Goal: Find specific page/section: Find specific page/section

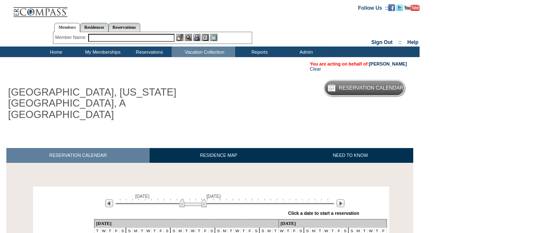
scroll to position [122, 0]
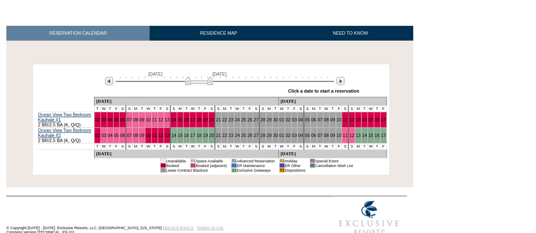
drag, startPoint x: 193, startPoint y: 72, endPoint x: 202, endPoint y: 72, distance: 9.3
click at [202, 77] on img at bounding box center [199, 81] width 28 height 8
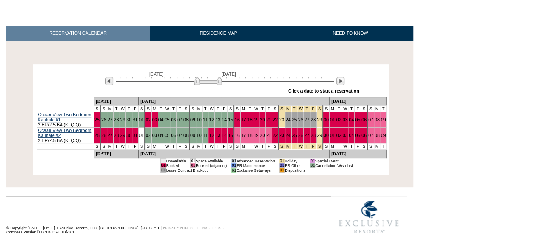
drag, startPoint x: 202, startPoint y: 72, endPoint x: 209, endPoint y: 72, distance: 6.8
click at [209, 77] on img at bounding box center [208, 81] width 28 height 8
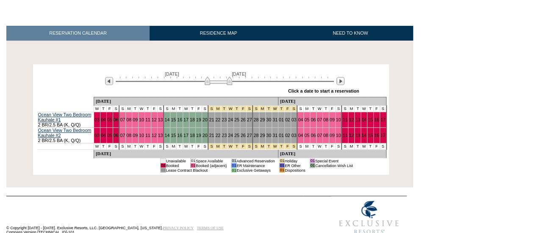
drag, startPoint x: 209, startPoint y: 72, endPoint x: 219, endPoint y: 72, distance: 10.2
click at [219, 77] on img at bounding box center [219, 81] width 28 height 8
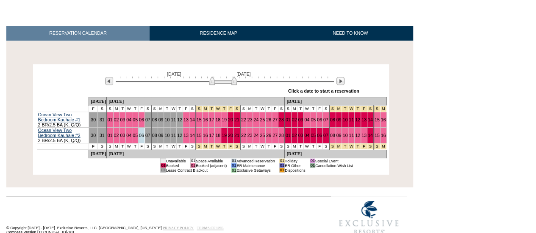
click at [223, 77] on img at bounding box center [223, 81] width 28 height 8
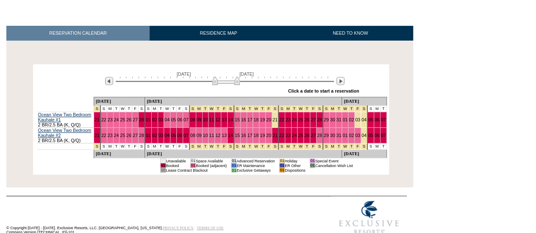
click at [227, 77] on img at bounding box center [226, 81] width 28 height 8
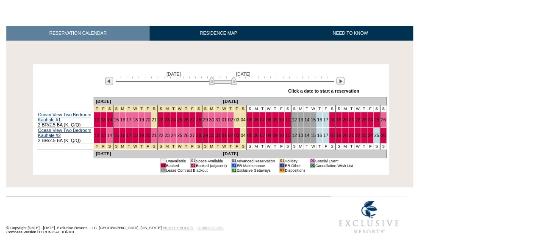
drag, startPoint x: 227, startPoint y: 71, endPoint x: 215, endPoint y: 73, distance: 11.7
click at [215, 77] on img at bounding box center [223, 81] width 28 height 8
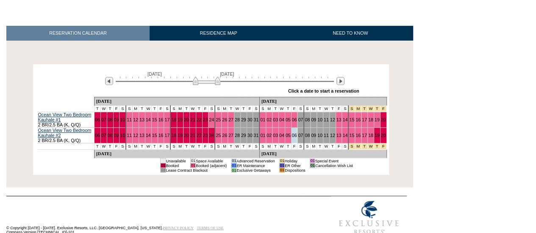
drag, startPoint x: 215, startPoint y: 73, endPoint x: 207, endPoint y: 74, distance: 8.5
click at [207, 77] on img at bounding box center [207, 81] width 28 height 8
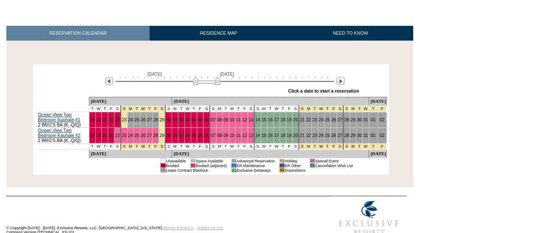
click at [202, 77] on img at bounding box center [207, 81] width 28 height 8
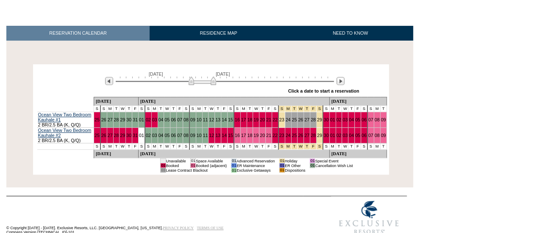
scroll to position [0, 0]
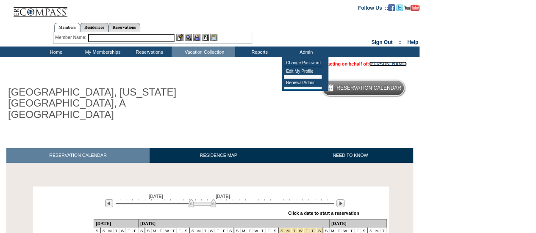
click at [386, 64] on link "[PERSON_NAME]" at bounding box center [388, 63] width 38 height 5
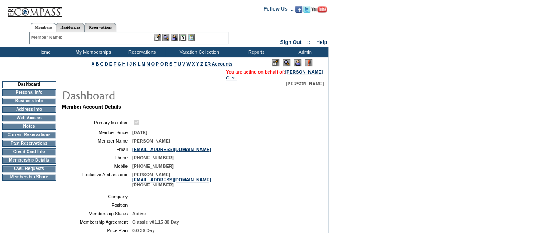
click at [28, 172] on td "CWL Requests" at bounding box center [29, 169] width 54 height 7
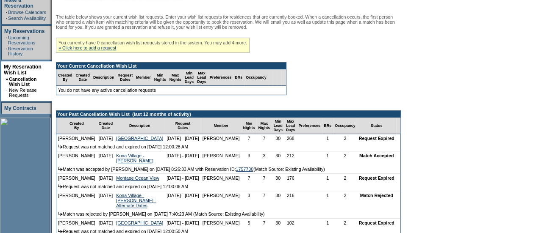
scroll to position [146, 0]
